Goal: Use online tool/utility: Utilize a website feature to perform a specific function

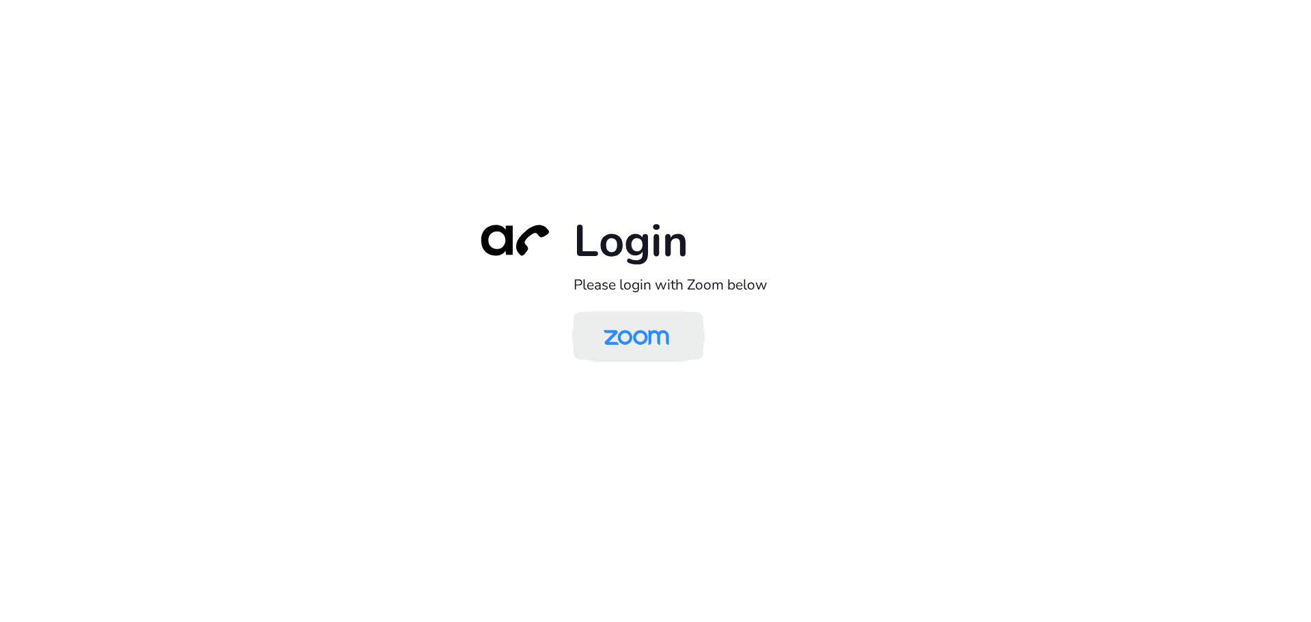
click at [649, 337] on img at bounding box center [636, 337] width 94 height 44
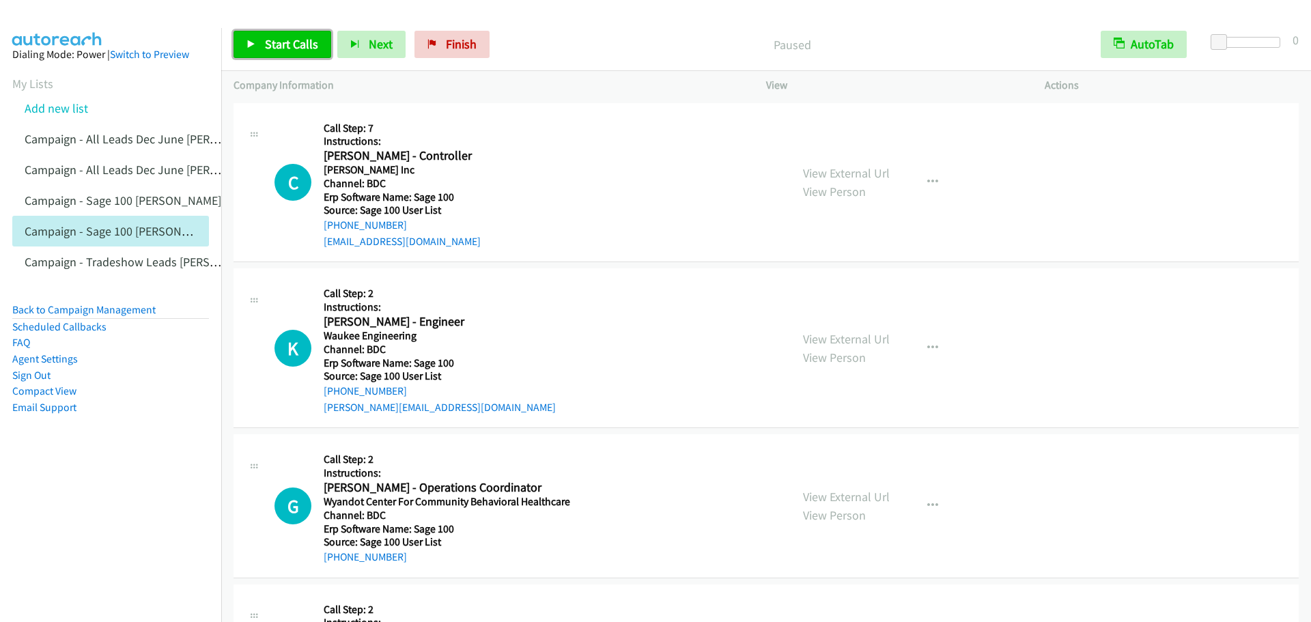
click at [296, 51] on span "Start Calls" at bounding box center [291, 44] width 53 height 16
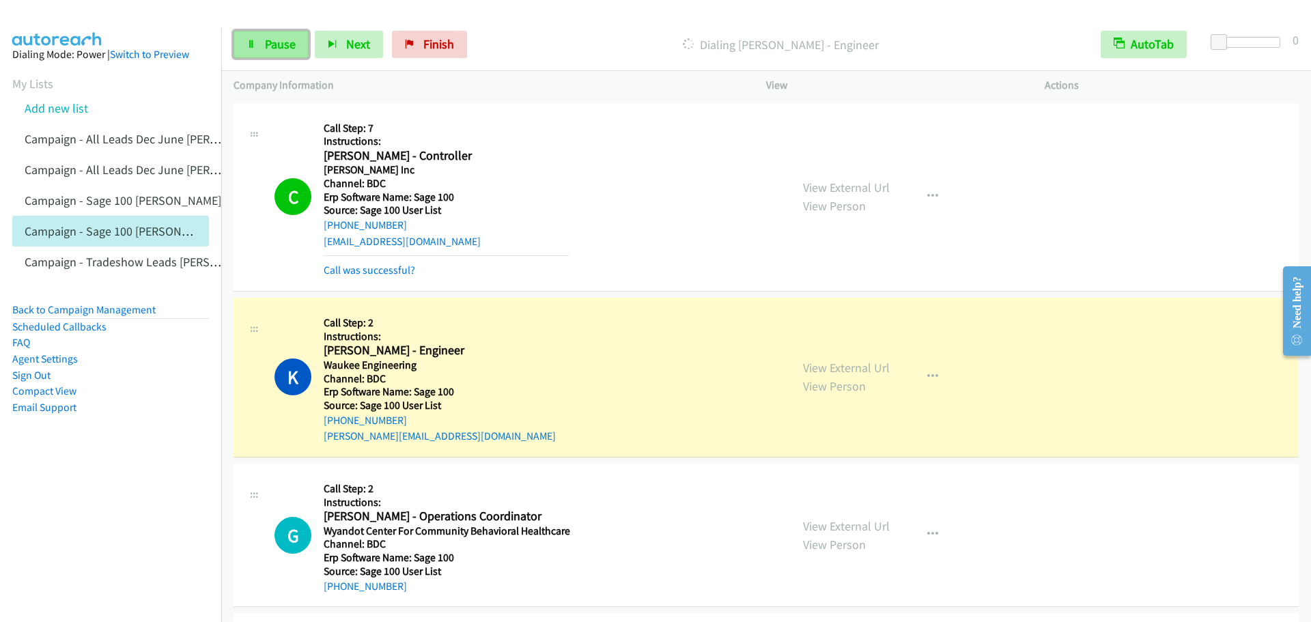
click at [275, 44] on span "Pause" at bounding box center [280, 44] width 31 height 16
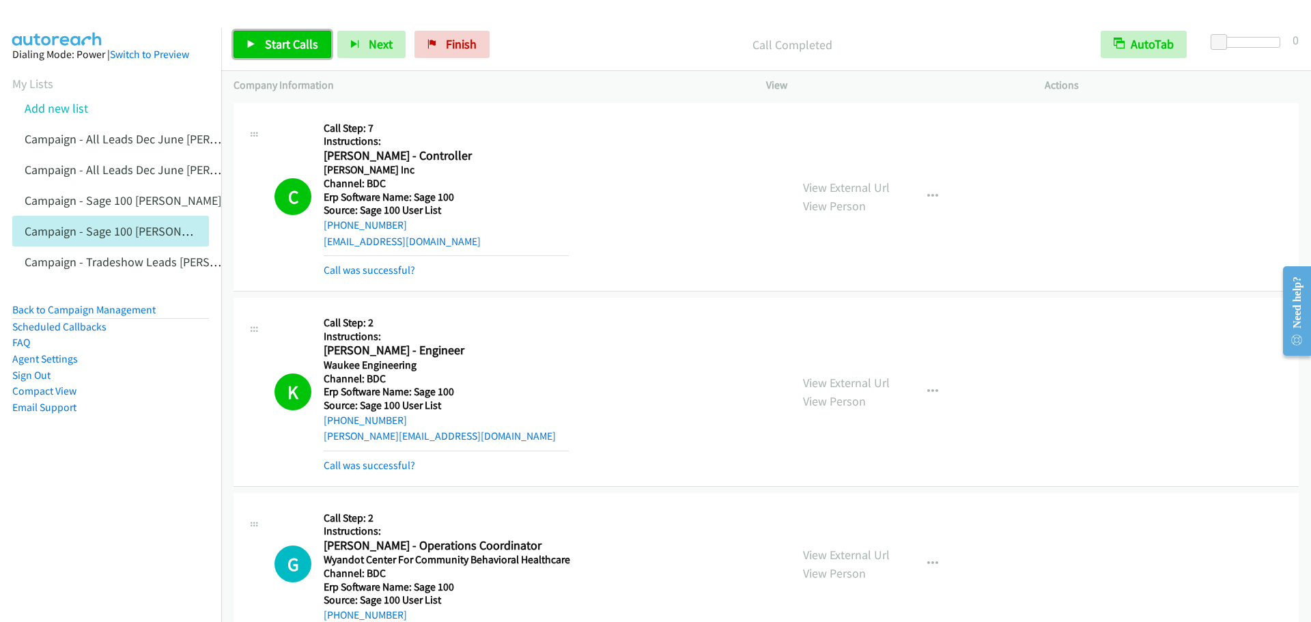
click at [259, 55] on link "Start Calls" at bounding box center [282, 44] width 98 height 27
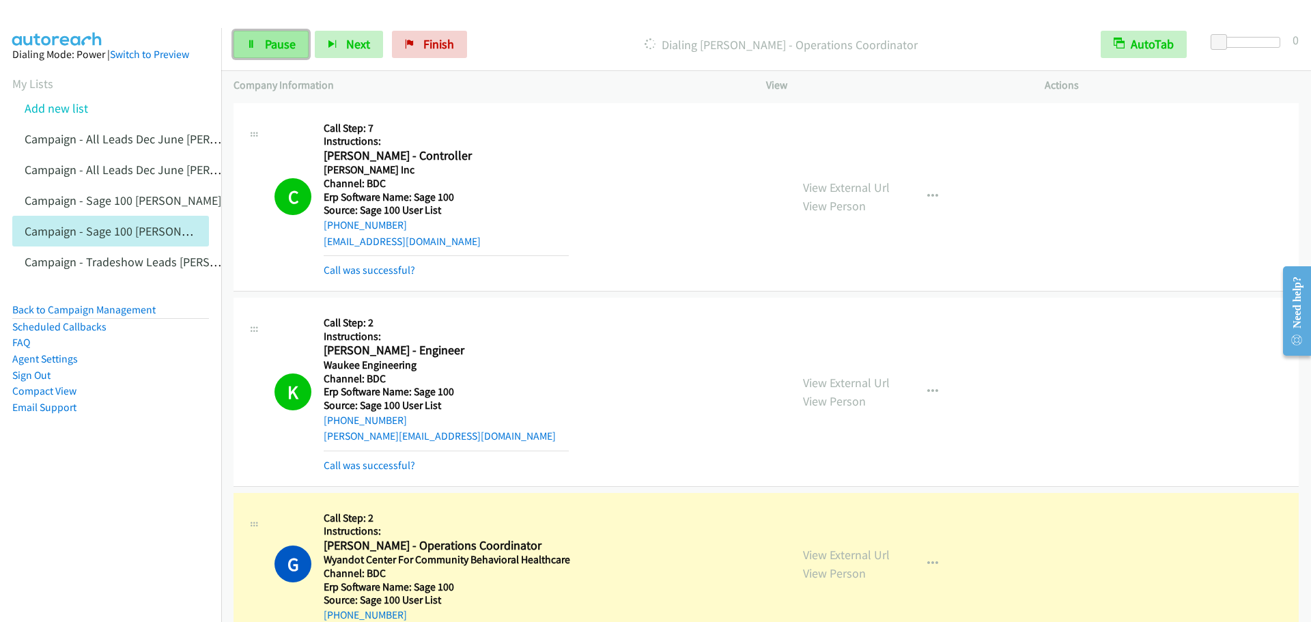
click at [264, 48] on link "Pause" at bounding box center [270, 44] width 75 height 27
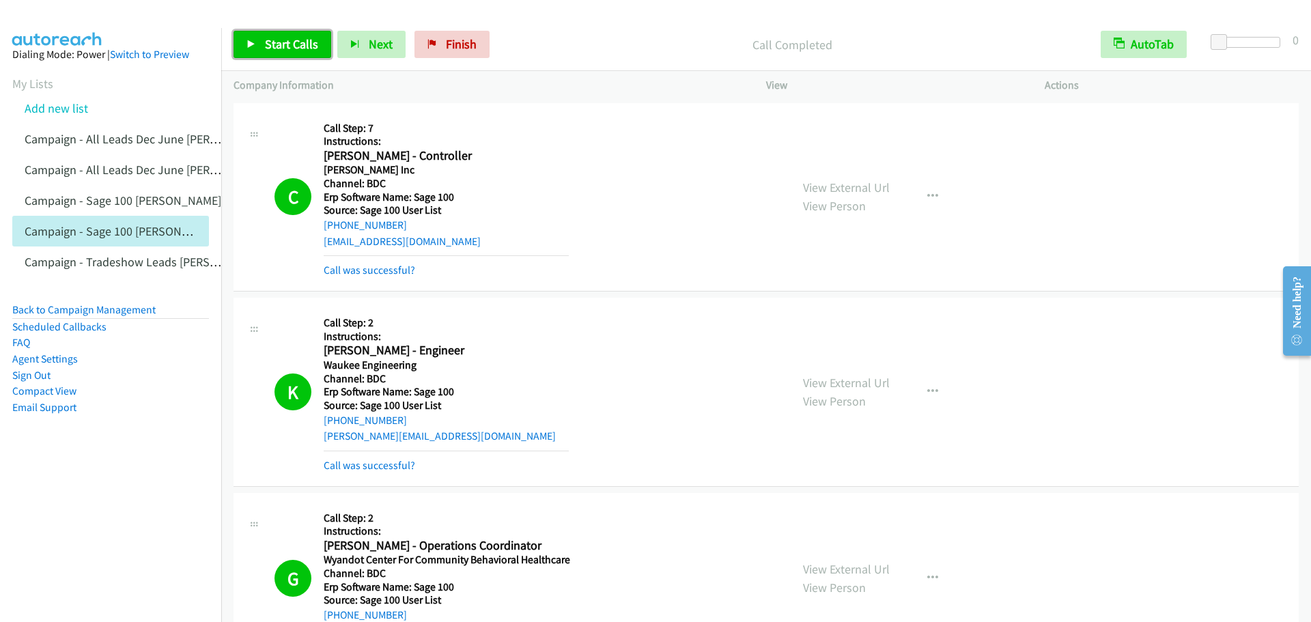
click at [259, 40] on link "Start Calls" at bounding box center [282, 44] width 98 height 27
click at [271, 44] on span "Pause" at bounding box center [280, 44] width 31 height 16
click at [271, 44] on span "Start Calls" at bounding box center [291, 44] width 53 height 16
click at [281, 44] on span "Pause" at bounding box center [280, 44] width 31 height 16
click at [260, 51] on link "Start Calls" at bounding box center [282, 44] width 98 height 27
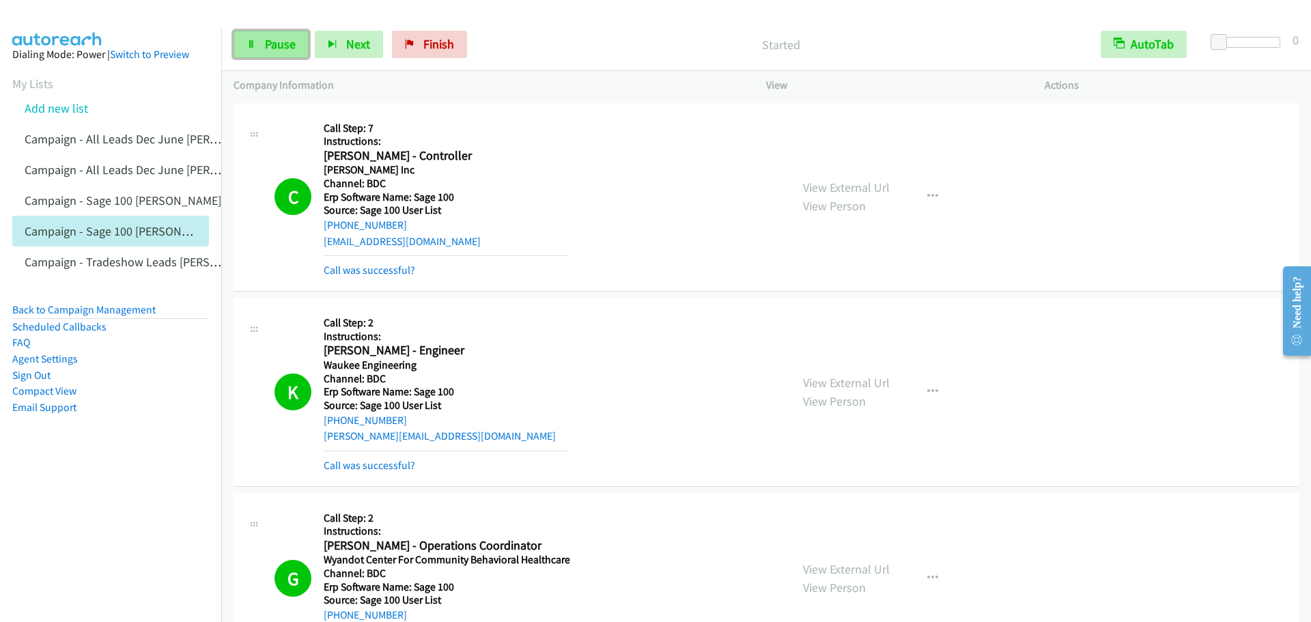
click at [272, 45] on span "Pause" at bounding box center [280, 44] width 31 height 16
click at [292, 42] on span "Start Calls" at bounding box center [291, 44] width 53 height 16
click at [258, 38] on link "Pause" at bounding box center [270, 44] width 75 height 27
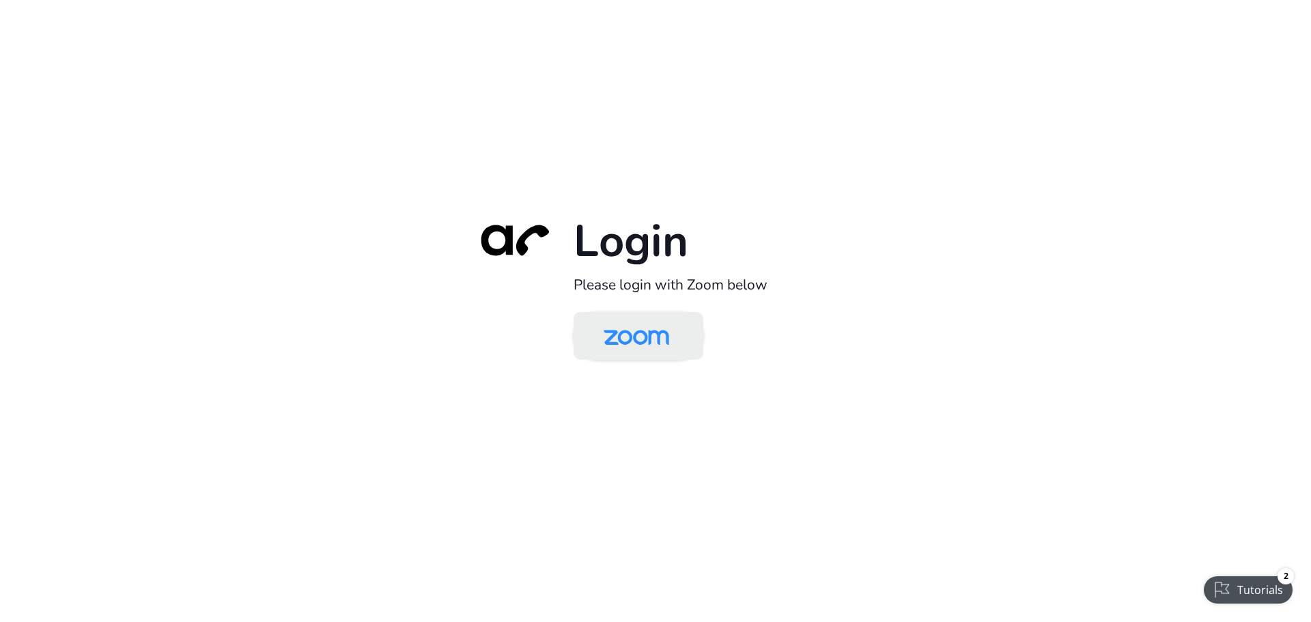
click at [646, 328] on img at bounding box center [636, 337] width 94 height 44
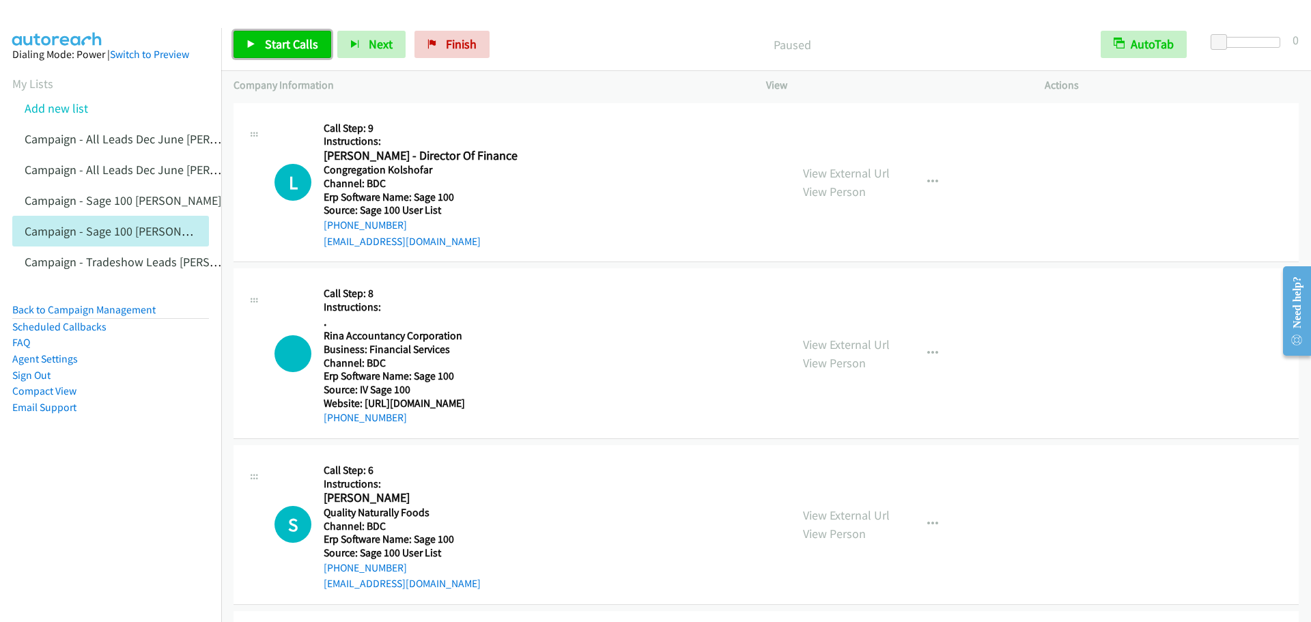
click at [281, 51] on span "Start Calls" at bounding box center [291, 44] width 53 height 16
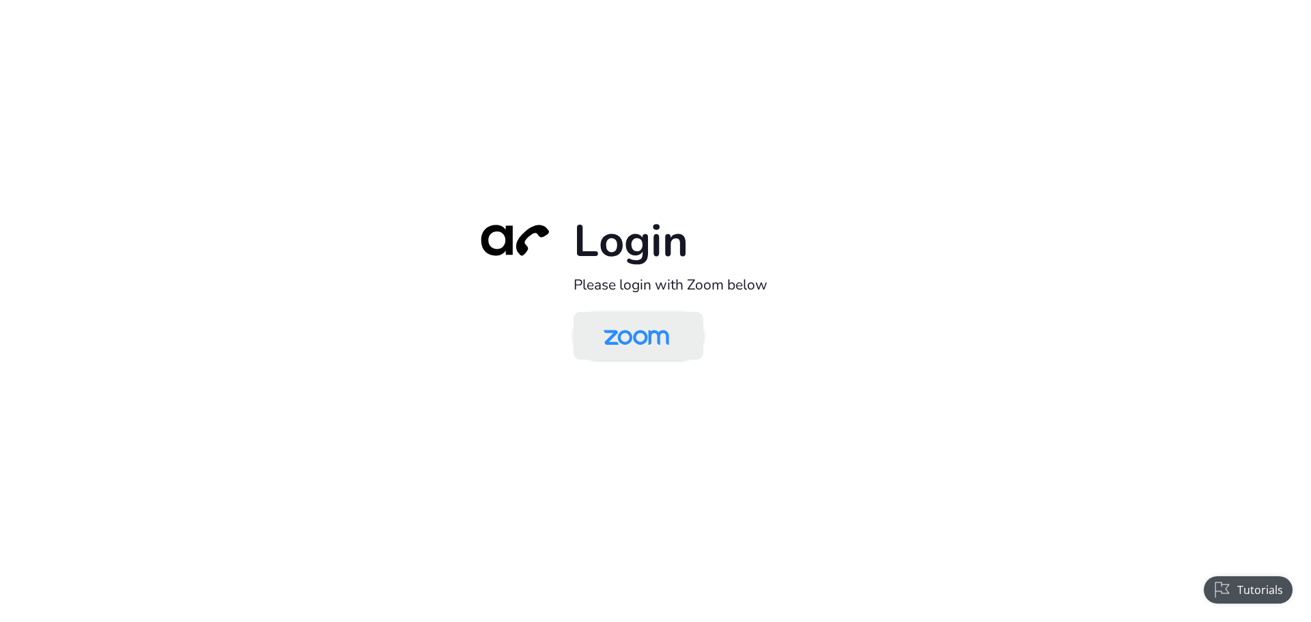
click at [632, 333] on img at bounding box center [636, 337] width 94 height 44
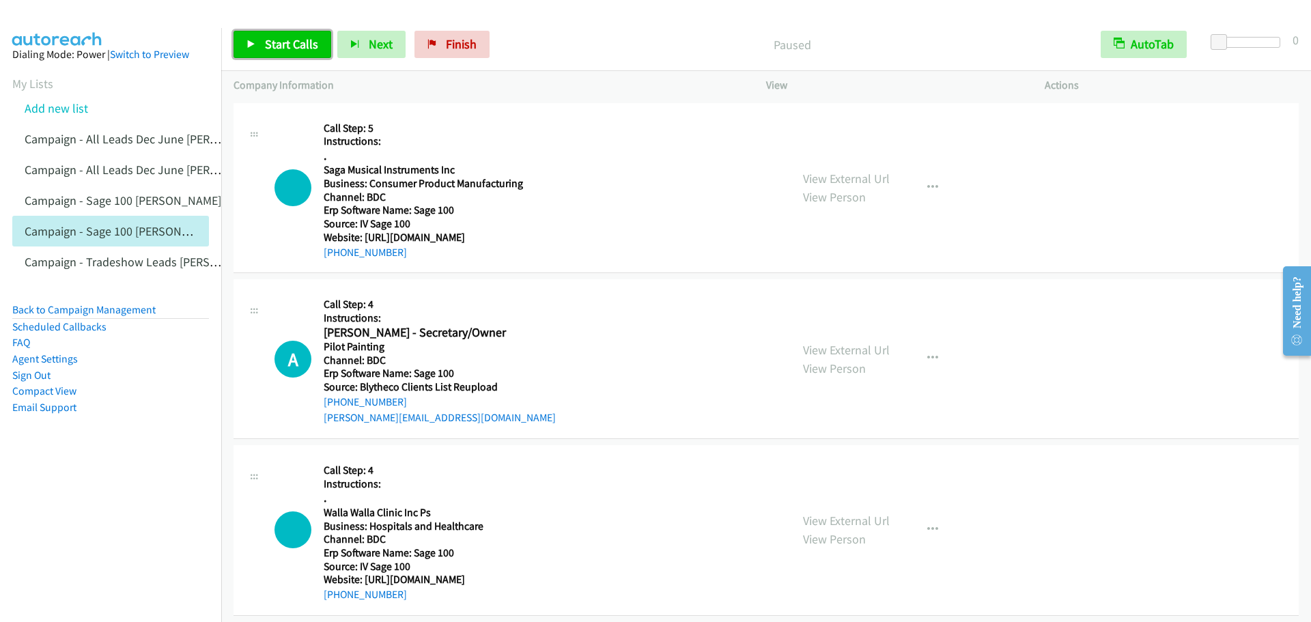
click at [292, 49] on span "Start Calls" at bounding box center [291, 44] width 53 height 16
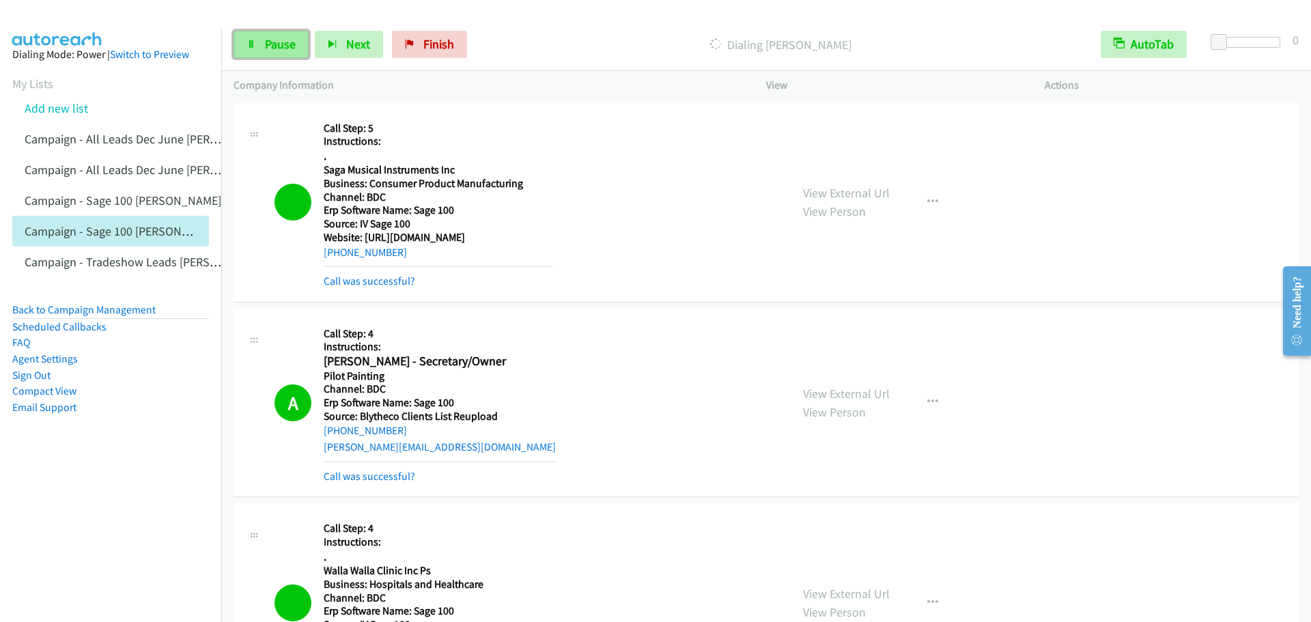
click at [268, 46] on span "Pause" at bounding box center [280, 44] width 31 height 16
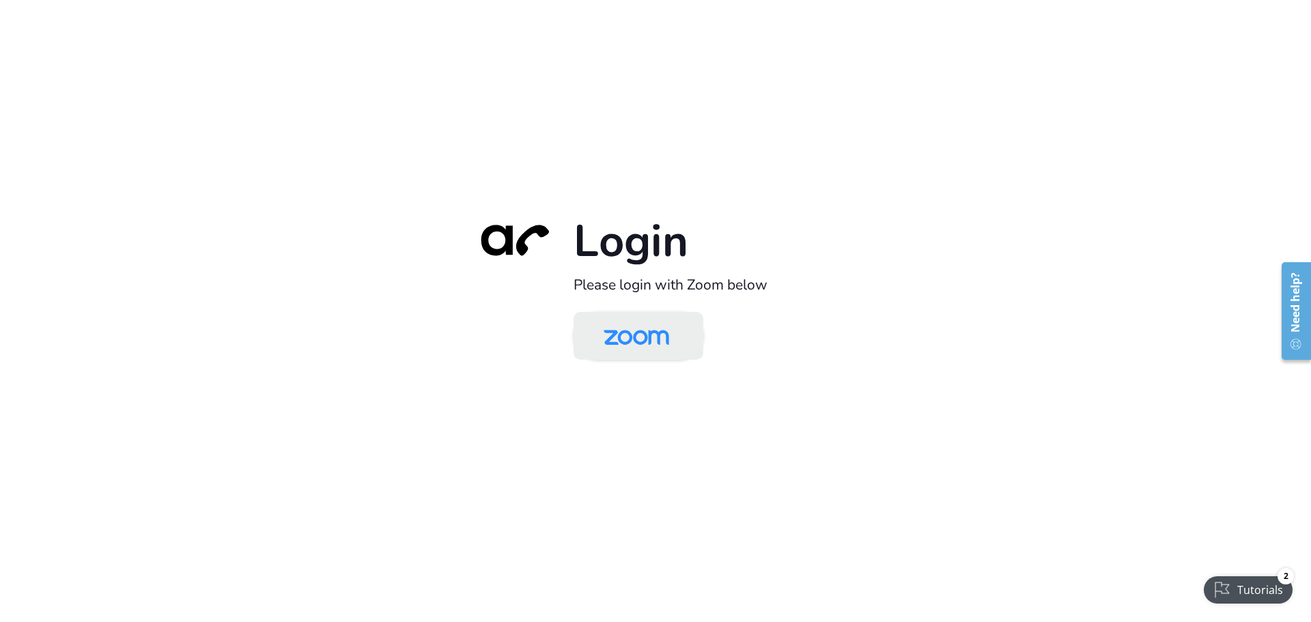
click at [630, 325] on img at bounding box center [636, 337] width 94 height 44
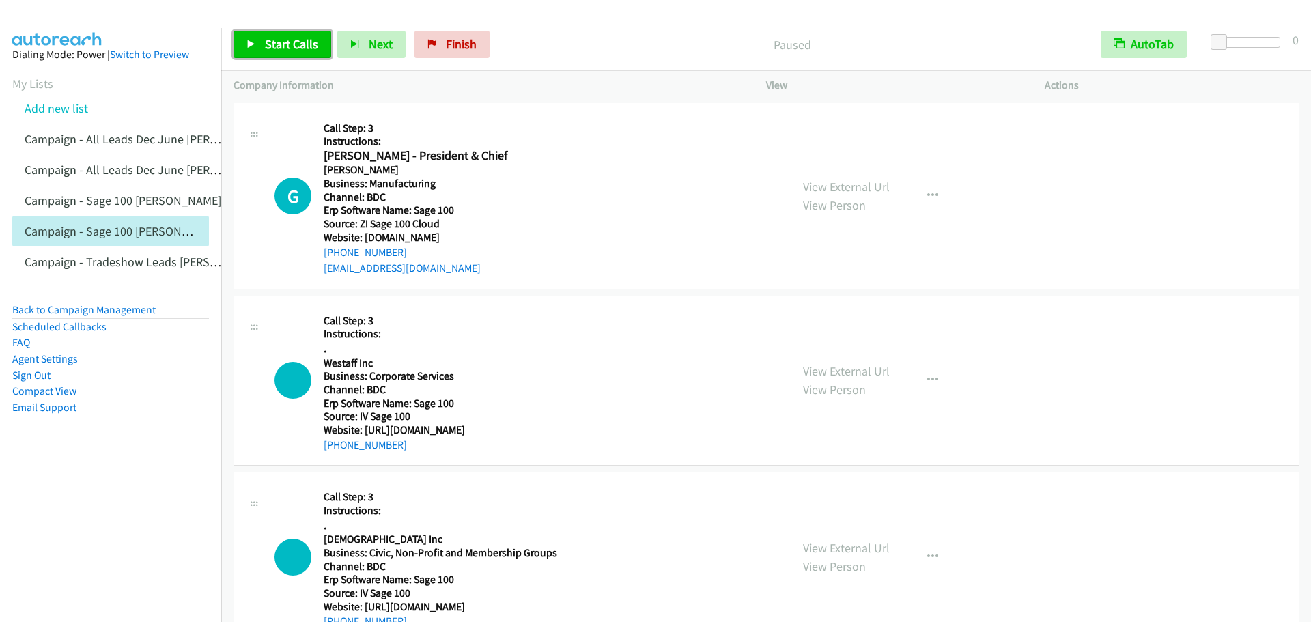
click at [277, 33] on link "Start Calls" at bounding box center [282, 44] width 98 height 27
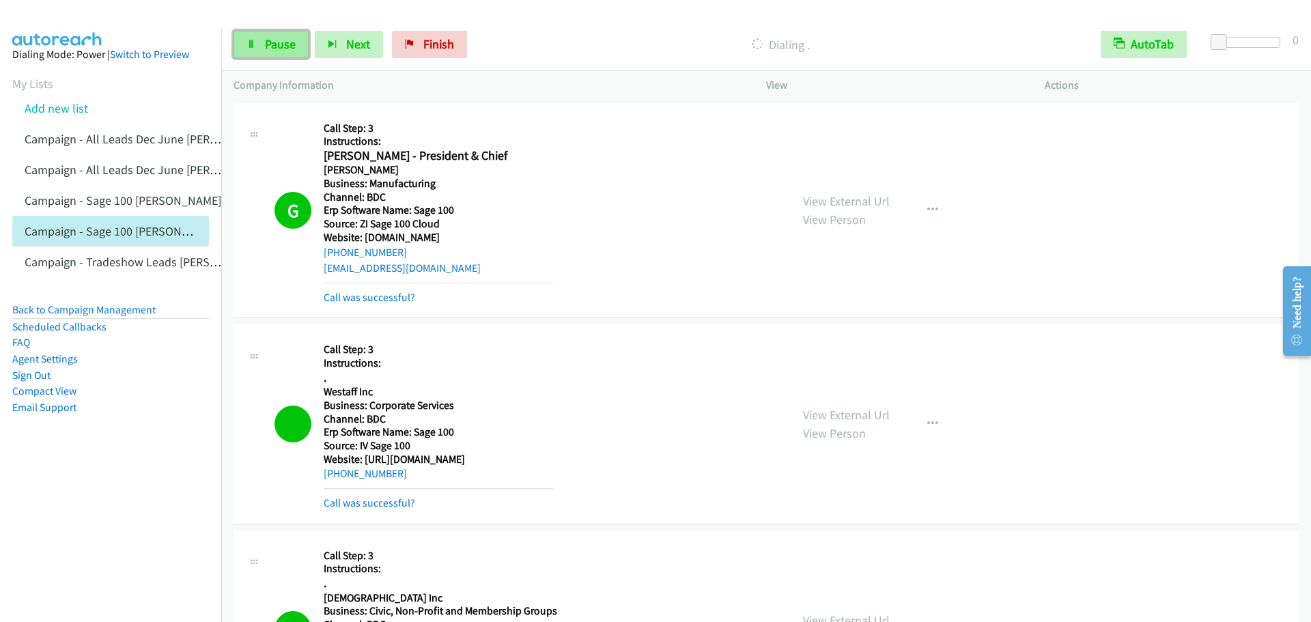
click at [261, 46] on link "Pause" at bounding box center [270, 44] width 75 height 27
click at [264, 35] on link "Start Calls" at bounding box center [282, 44] width 98 height 27
click at [256, 40] on link "Pause" at bounding box center [270, 44] width 75 height 27
click at [272, 45] on span "Start Calls" at bounding box center [291, 44] width 53 height 16
click at [284, 49] on span "Pause" at bounding box center [280, 44] width 31 height 16
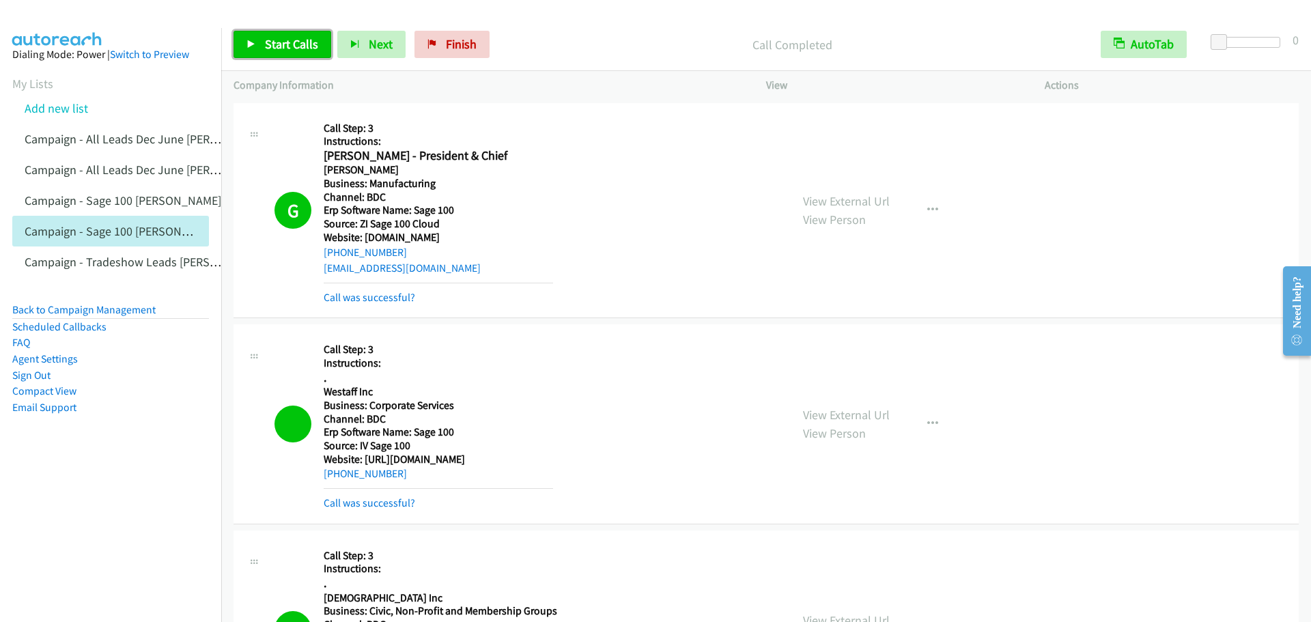
click at [265, 44] on span "Start Calls" at bounding box center [291, 44] width 53 height 16
click at [250, 51] on link "Pause" at bounding box center [270, 44] width 75 height 27
